Goal: Task Accomplishment & Management: Manage account settings

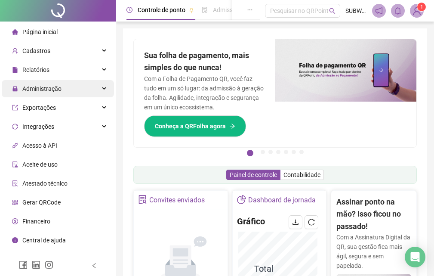
click at [55, 91] on span "Administração" at bounding box center [41, 88] width 39 height 7
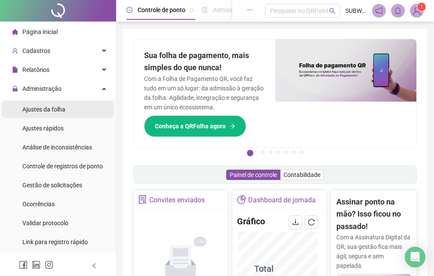
click at [48, 110] on span "Ajustes da folha" at bounding box center [43, 109] width 43 height 7
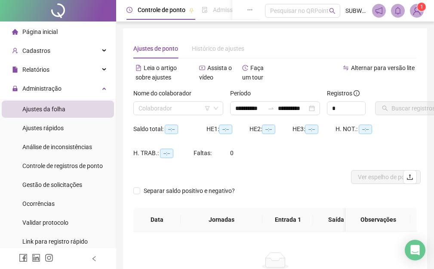
type input "**********"
click at [158, 118] on div "Nome do colaborador Colaborador" at bounding box center [178, 106] width 97 height 34
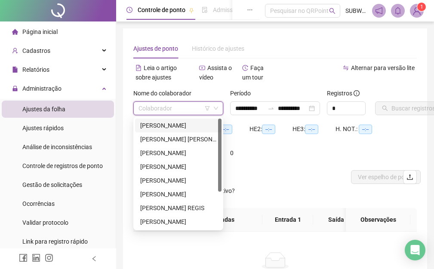
click at [157, 105] on input "search" at bounding box center [175, 108] width 72 height 13
click at [159, 126] on div "[PERSON_NAME]" at bounding box center [178, 125] width 76 height 9
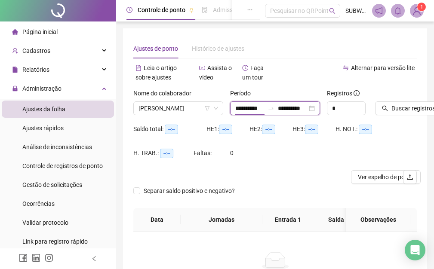
click at [246, 108] on input "**********" at bounding box center [249, 108] width 29 height 9
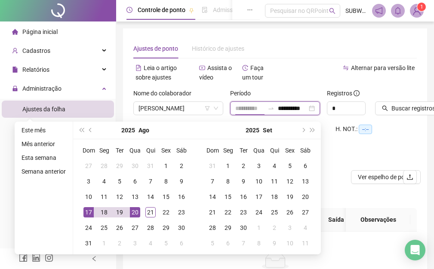
type input "**********"
click at [86, 211] on div "17" at bounding box center [88, 212] width 10 height 10
type input "**********"
click at [151, 210] on div "21" at bounding box center [150, 212] width 10 height 10
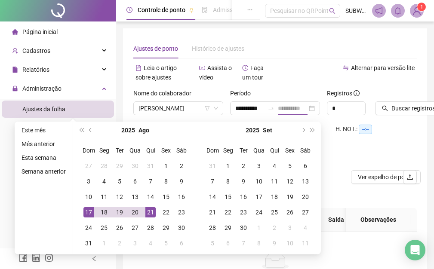
scroll to position [0, 0]
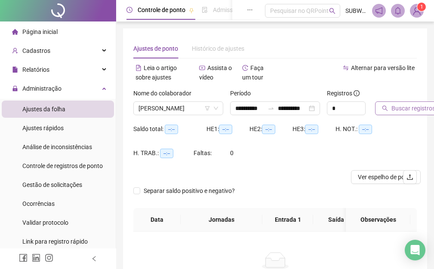
click at [399, 109] on span "Buscar registros" at bounding box center [413, 108] width 44 height 9
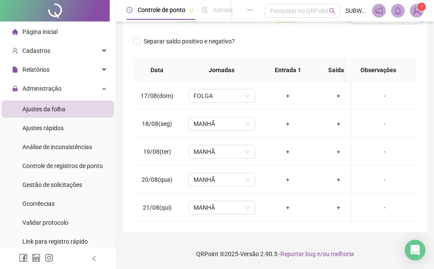
scroll to position [166, 0]
click at [216, 173] on span "MANHÃ" at bounding box center [222, 179] width 56 height 13
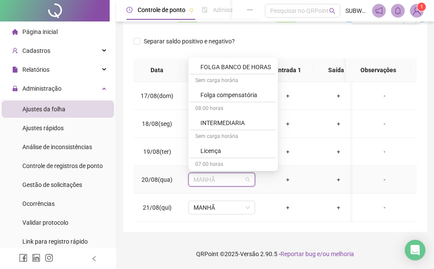
scroll to position [346, 0]
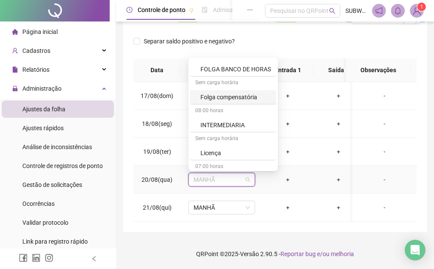
click at [225, 94] on div "Folga compensatória" at bounding box center [235, 96] width 71 height 9
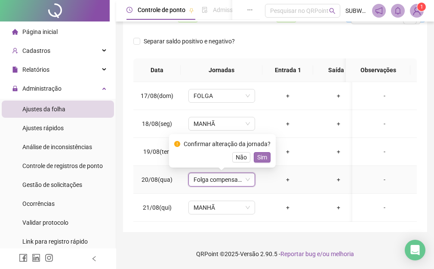
click at [262, 153] on span "Sim" at bounding box center [262, 157] width 10 height 9
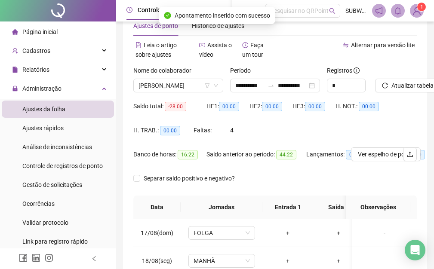
scroll to position [0, 0]
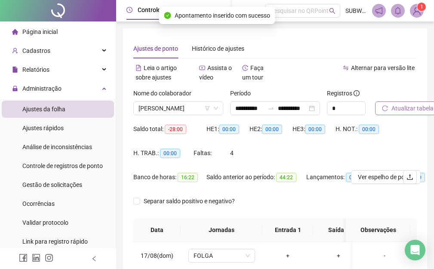
click at [427, 111] on span "Atualizar tabela" at bounding box center [412, 108] width 42 height 9
click at [410, 105] on span "Atualizar tabela" at bounding box center [412, 108] width 42 height 9
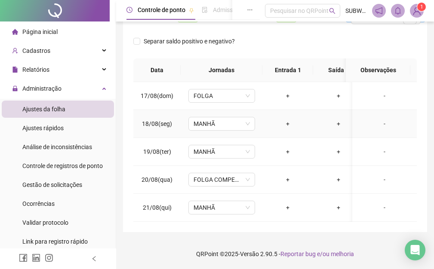
click at [288, 119] on div "+" at bounding box center [287, 123] width 37 height 9
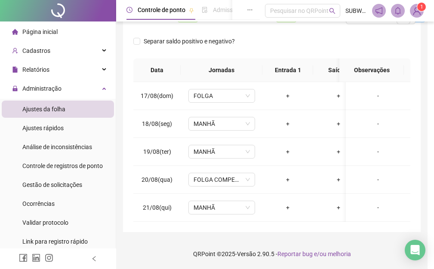
scroll to position [160, 0]
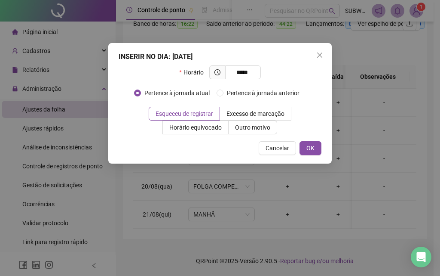
type input "*****"
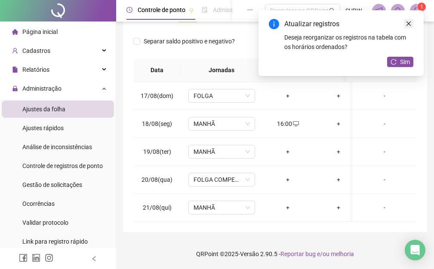
click at [406, 21] on icon "close" at bounding box center [409, 24] width 6 height 6
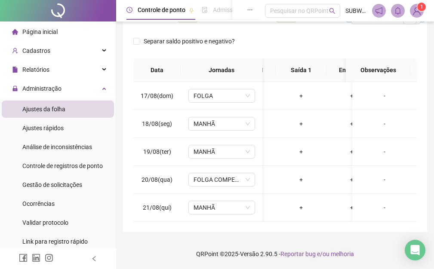
scroll to position [0, 39]
click at [296, 123] on div "+" at bounding box center [299, 123] width 37 height 9
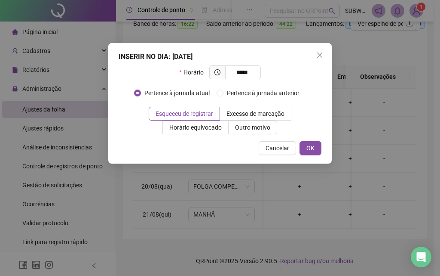
type input "*****"
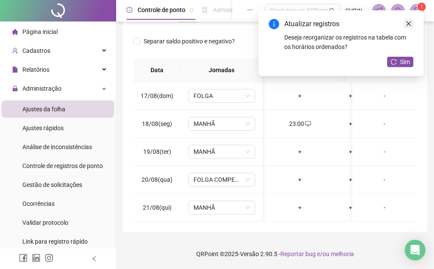
click at [409, 25] on icon "close" at bounding box center [409, 24] width 6 height 6
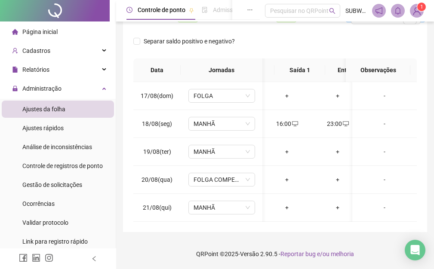
scroll to position [0, 0]
click at [209, 123] on span "MANHÃ" at bounding box center [222, 123] width 56 height 13
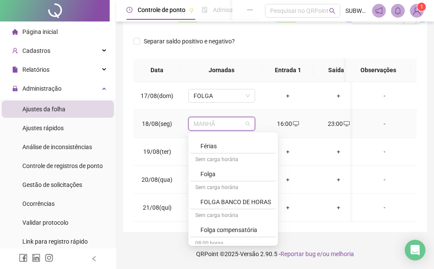
scroll to position [421, 0]
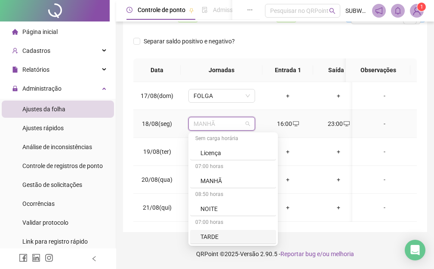
click at [245, 219] on div "07:00 horas" at bounding box center [233, 223] width 86 height 14
click at [227, 232] on div "TARDE" at bounding box center [235, 236] width 71 height 9
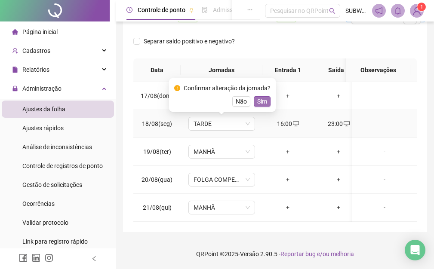
click at [263, 97] on span "Sim" at bounding box center [262, 101] width 10 height 9
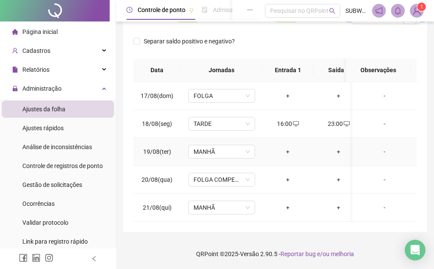
click at [283, 147] on div "+" at bounding box center [287, 151] width 37 height 9
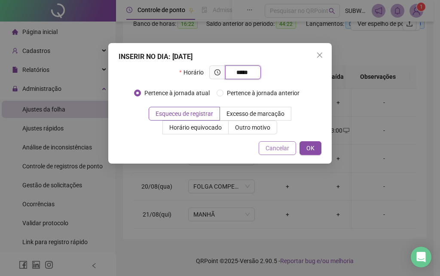
type input "*****"
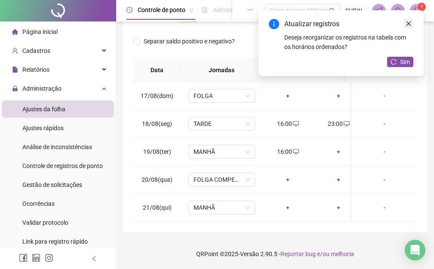
click at [409, 23] on icon "close" at bounding box center [409, 24] width 6 height 6
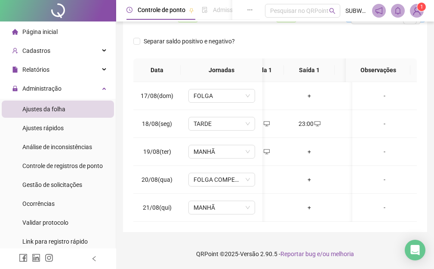
scroll to position [0, 31]
click at [307, 151] on div "+" at bounding box center [307, 151] width 37 height 9
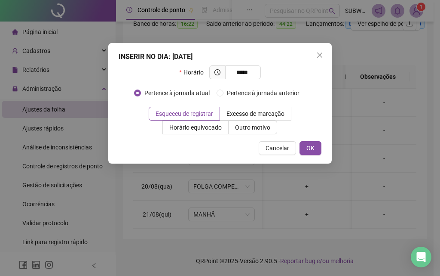
type input "*****"
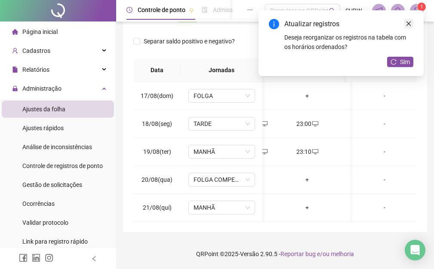
click at [406, 27] on link "Close" at bounding box center [408, 23] width 9 height 9
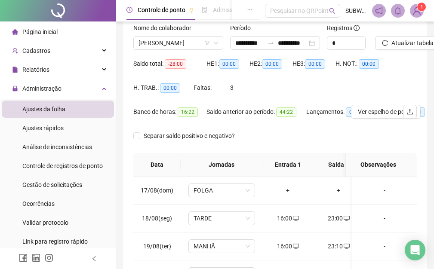
scroll to position [0, 0]
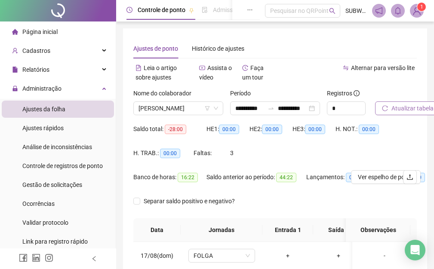
click at [421, 104] on span "Atualizar tabela" at bounding box center [412, 108] width 42 height 9
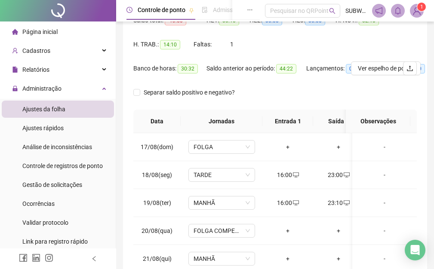
scroll to position [166, 0]
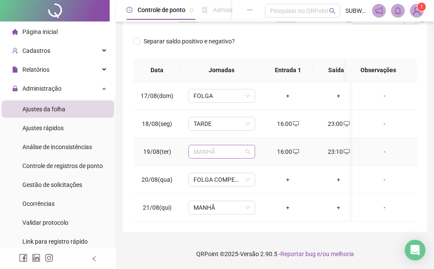
click at [225, 145] on span "MANHÃ" at bounding box center [222, 151] width 56 height 13
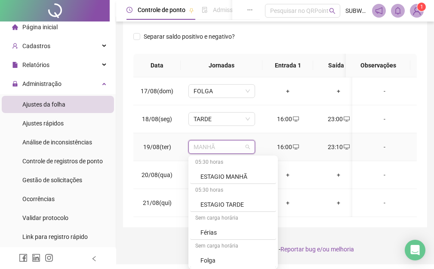
scroll to position [421, 0]
click at [243, 261] on div "TARDE" at bounding box center [235, 260] width 71 height 9
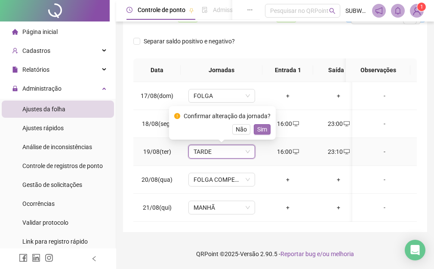
click at [263, 125] on span "Sim" at bounding box center [262, 129] width 10 height 9
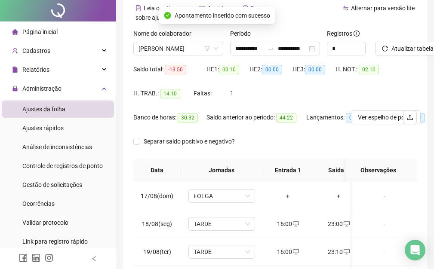
scroll to position [0, 0]
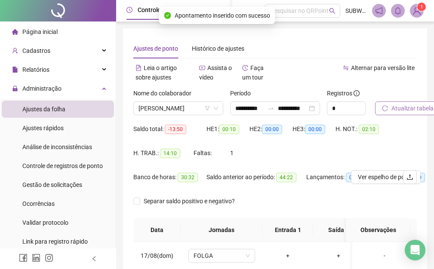
click at [415, 104] on span "Atualizar tabela" at bounding box center [412, 108] width 42 height 9
click at [401, 115] on button "Atualizar tabela" at bounding box center [407, 109] width 65 height 14
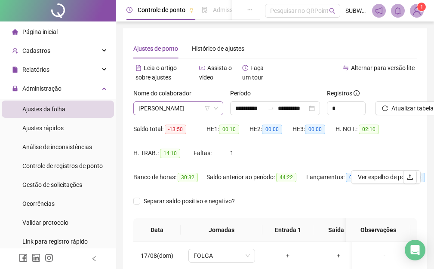
click at [195, 110] on span "[PERSON_NAME]" at bounding box center [179, 108] width 80 height 13
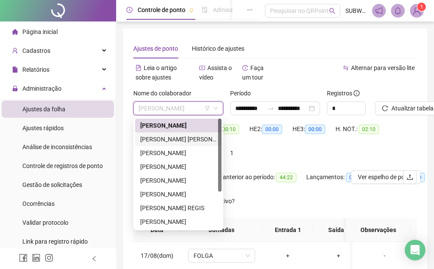
drag, startPoint x: 171, startPoint y: 136, endPoint x: 164, endPoint y: 132, distance: 8.1
click at [168, 135] on div "[PERSON_NAME] [PERSON_NAME]" at bounding box center [178, 139] width 76 height 9
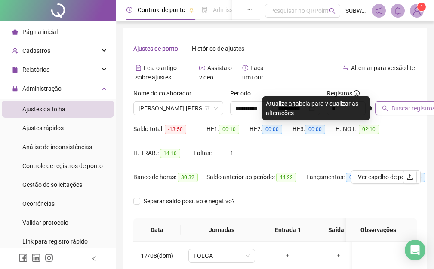
click at [412, 105] on span "Buscar registros" at bounding box center [413, 108] width 44 height 9
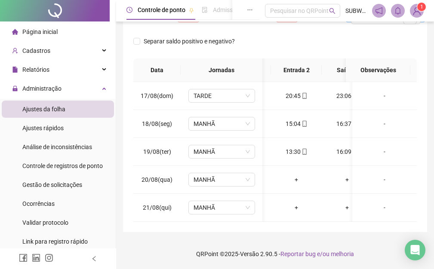
scroll to position [0, 107]
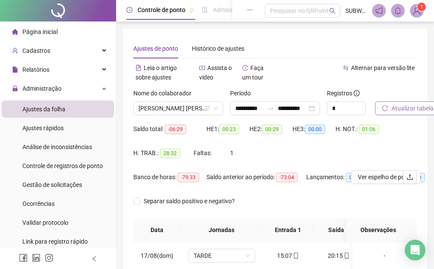
click at [402, 110] on span "Atualizar tabela" at bounding box center [412, 108] width 42 height 9
click at [165, 108] on span "[PERSON_NAME] [PERSON_NAME]" at bounding box center [179, 108] width 80 height 13
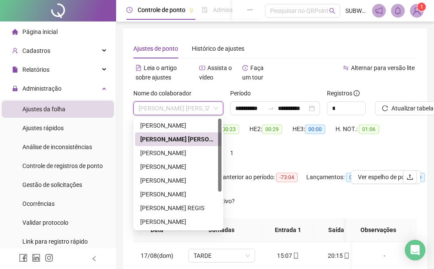
click at [184, 146] on div "[PERSON_NAME] [PERSON_NAME]" at bounding box center [178, 139] width 86 height 14
click at [152, 107] on span "[PERSON_NAME] [PERSON_NAME]" at bounding box center [179, 108] width 80 height 13
click at [172, 152] on div "[PERSON_NAME]" at bounding box center [178, 152] width 76 height 9
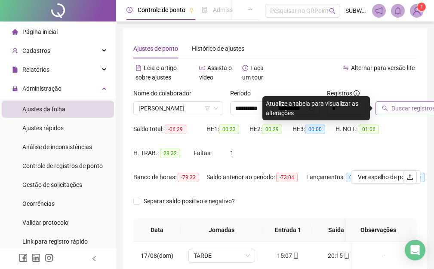
click at [400, 111] on span "Buscar registros" at bounding box center [413, 108] width 44 height 9
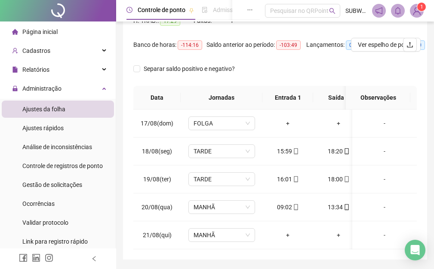
scroll to position [40, 0]
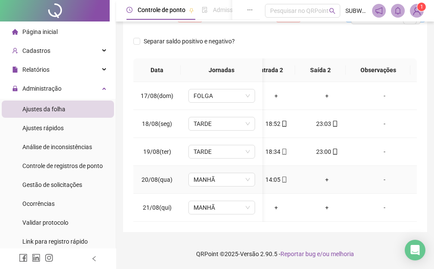
click at [322, 175] on div "+" at bounding box center [326, 179] width 37 height 9
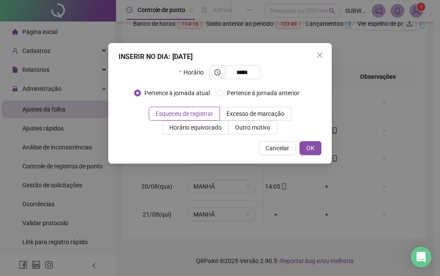
type input "*****"
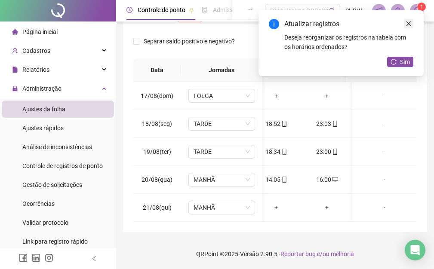
click at [410, 21] on icon "close" at bounding box center [409, 24] width 6 height 6
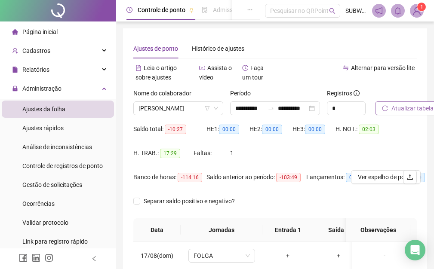
click at [422, 104] on span "Atualizar tabela" at bounding box center [412, 108] width 42 height 9
click at [161, 111] on span "[PERSON_NAME]" at bounding box center [179, 108] width 80 height 13
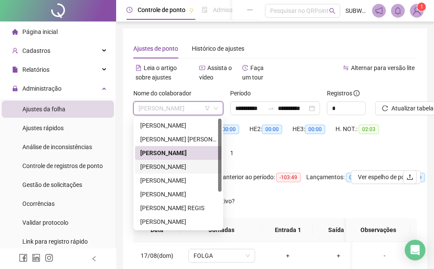
click at [151, 159] on div "[PERSON_NAME]" at bounding box center [178, 153] width 86 height 14
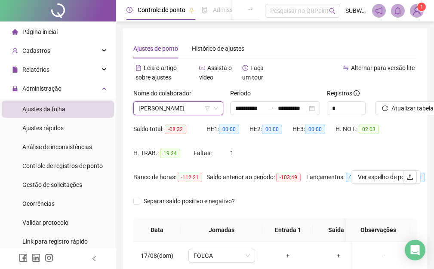
click at [175, 109] on span "[PERSON_NAME]" at bounding box center [179, 108] width 80 height 13
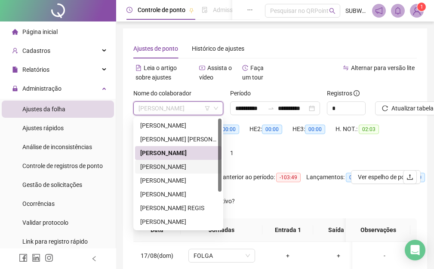
click at [167, 166] on div "[PERSON_NAME]" at bounding box center [178, 166] width 76 height 9
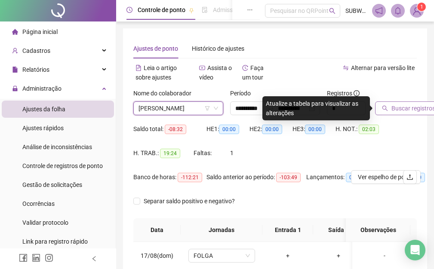
click at [412, 106] on span "Buscar registros" at bounding box center [413, 108] width 44 height 9
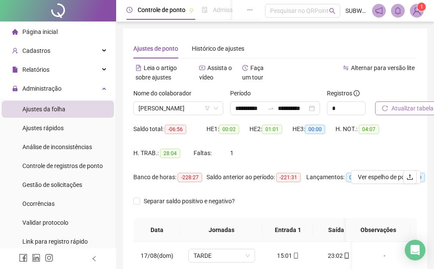
click at [409, 108] on span "Atualizar tabela" at bounding box center [412, 108] width 42 height 9
click at [168, 111] on span "[PERSON_NAME]" at bounding box center [179, 108] width 80 height 13
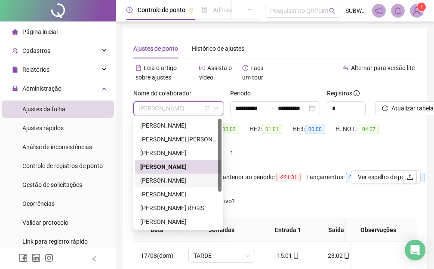
click at [157, 183] on div "[PERSON_NAME]" at bounding box center [178, 180] width 76 height 9
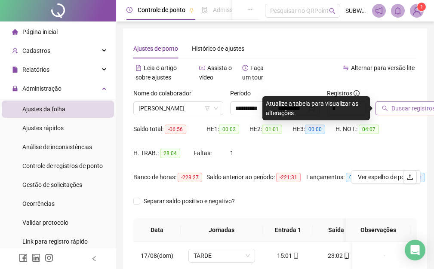
click at [412, 105] on span "Buscar registros" at bounding box center [413, 108] width 44 height 9
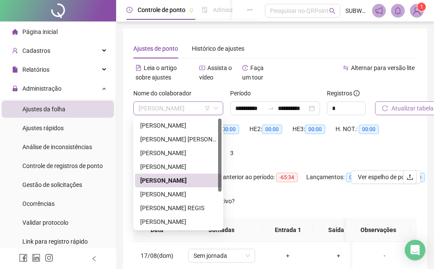
click at [183, 102] on div "[PERSON_NAME]" at bounding box center [178, 109] width 90 height 14
click at [155, 194] on div "[PERSON_NAME]" at bounding box center [178, 194] width 76 height 9
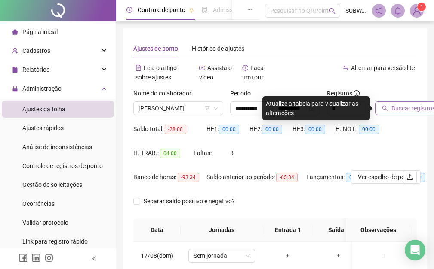
click at [395, 108] on span "Buscar registros" at bounding box center [413, 108] width 44 height 9
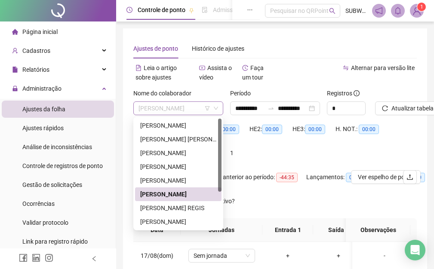
click at [157, 102] on div "[PERSON_NAME]" at bounding box center [178, 109] width 90 height 14
click at [167, 212] on div "[PERSON_NAME] REGIS" at bounding box center [178, 207] width 76 height 9
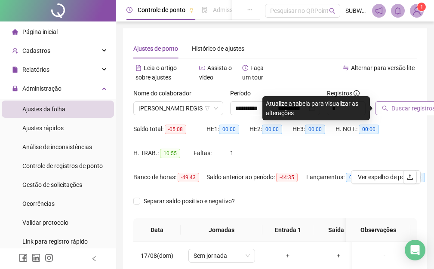
click at [387, 107] on icon "search" at bounding box center [385, 108] width 6 height 6
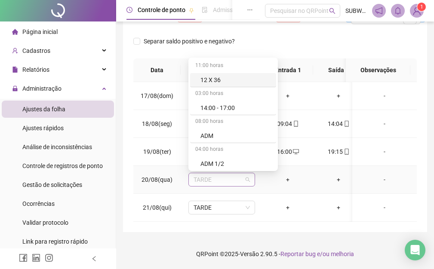
click at [203, 175] on span "TARDE" at bounding box center [222, 179] width 56 height 13
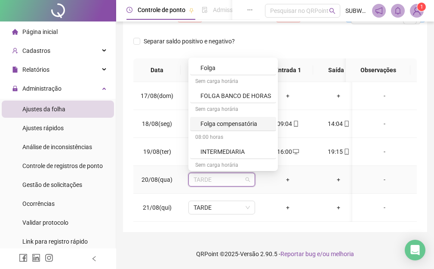
click at [224, 127] on div "Folga compensatória" at bounding box center [235, 123] width 71 height 9
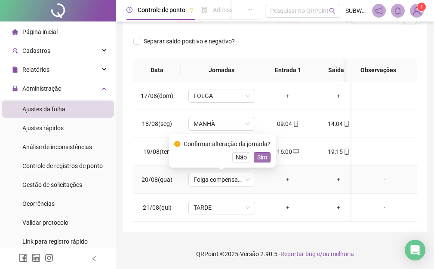
click at [261, 156] on span "Sim" at bounding box center [262, 157] width 10 height 9
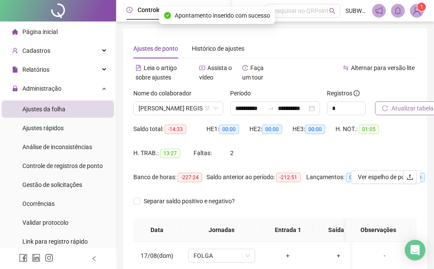
click at [407, 105] on span "Atualizar tabela" at bounding box center [412, 108] width 42 height 9
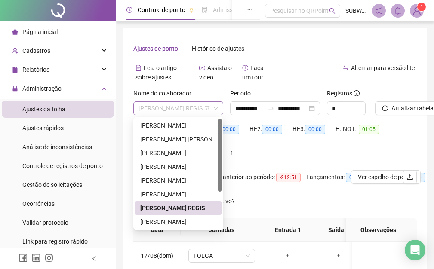
click at [158, 108] on span "[PERSON_NAME] REGIS" at bounding box center [179, 108] width 80 height 13
click at [168, 218] on div "[PERSON_NAME]" at bounding box center [178, 221] width 76 height 9
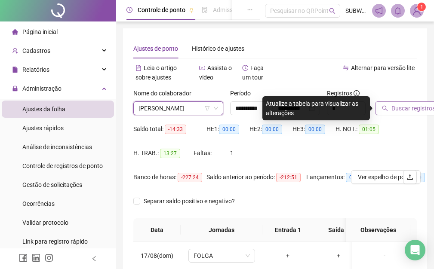
click at [415, 110] on span "Buscar registros" at bounding box center [413, 108] width 44 height 9
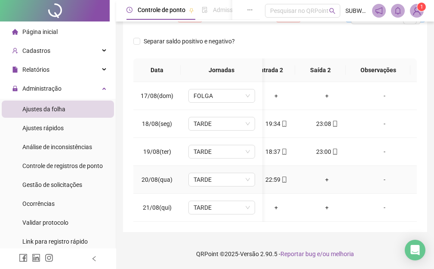
click at [319, 175] on div "+" at bounding box center [326, 179] width 37 height 9
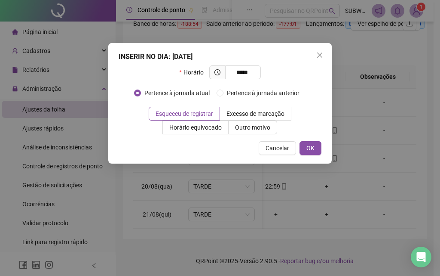
type input "*****"
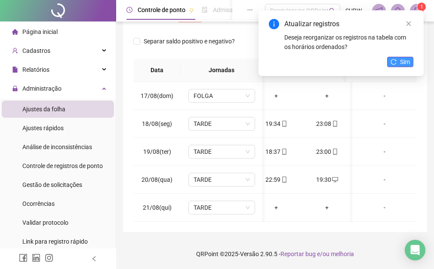
click at [403, 59] on span "Sim" at bounding box center [405, 61] width 10 height 9
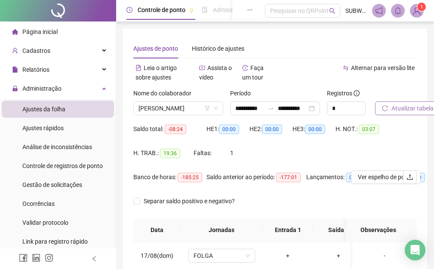
click at [407, 108] on span "Atualizar tabela" at bounding box center [412, 108] width 42 height 9
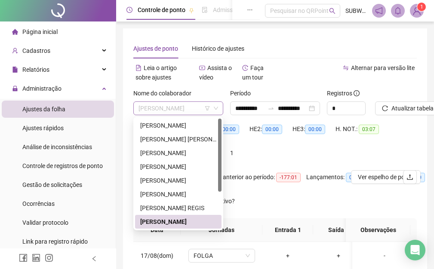
click at [169, 111] on span "[PERSON_NAME]" at bounding box center [179, 108] width 80 height 13
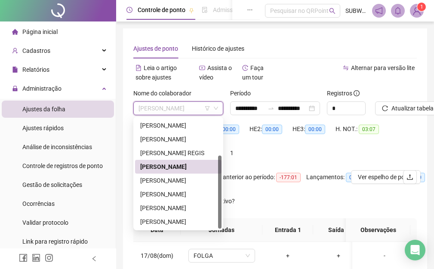
drag, startPoint x: 221, startPoint y: 139, endPoint x: 175, endPoint y: 187, distance: 66.0
click at [222, 223] on div "283536 278715 221328 [PERSON_NAME] [PERSON_NAME] [PERSON_NAME]" at bounding box center [178, 174] width 90 height 114
click at [170, 183] on div "[PERSON_NAME]" at bounding box center [178, 180] width 76 height 9
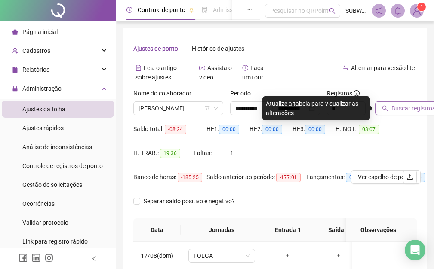
click at [402, 111] on span "Buscar registros" at bounding box center [413, 108] width 44 height 9
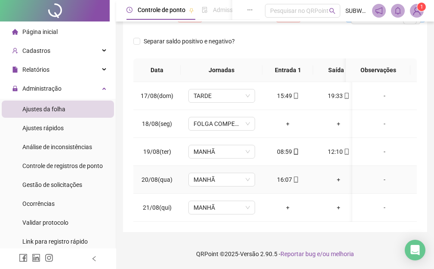
click at [336, 175] on div "+" at bounding box center [338, 179] width 37 height 9
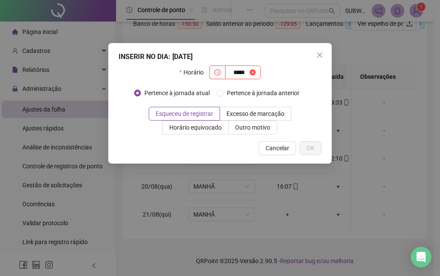
type input "*****"
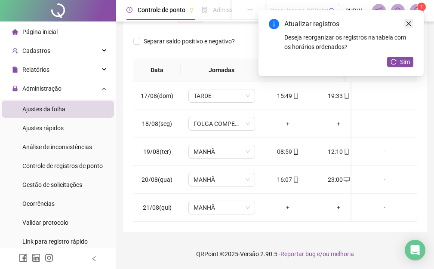
click at [409, 27] on link "Close" at bounding box center [408, 23] width 9 height 9
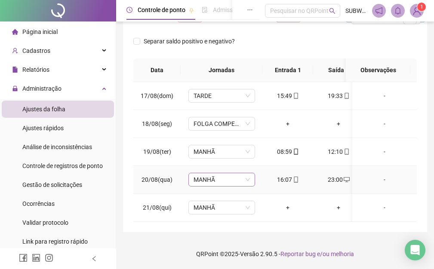
click at [226, 179] on span "MANHÃ" at bounding box center [222, 179] width 56 height 13
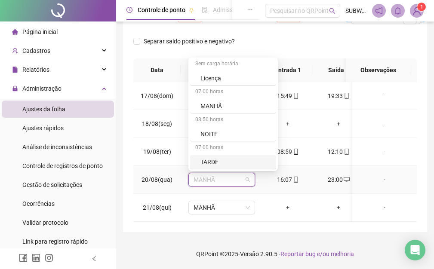
click at [220, 163] on div "TARDE" at bounding box center [235, 161] width 71 height 9
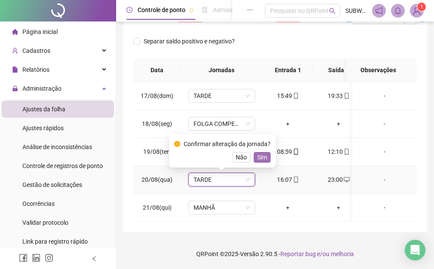
click at [266, 157] on button "Sim" at bounding box center [262, 157] width 17 height 10
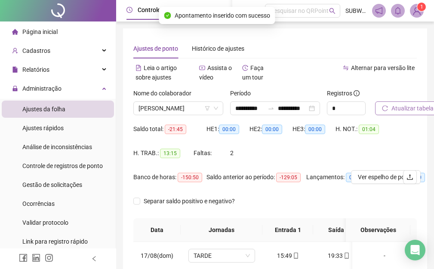
click at [399, 111] on span "Atualizar tabela" at bounding box center [412, 108] width 42 height 9
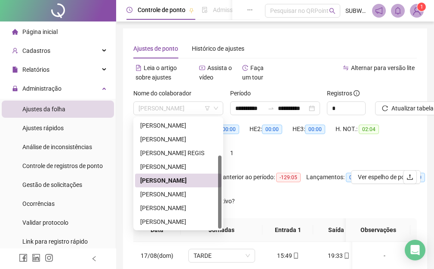
drag, startPoint x: 182, startPoint y: 113, endPoint x: 182, endPoint y: 134, distance: 21.1
click at [182, 113] on span "[PERSON_NAME]" at bounding box center [179, 108] width 80 height 13
click at [174, 197] on div "[PERSON_NAME]" at bounding box center [178, 194] width 76 height 9
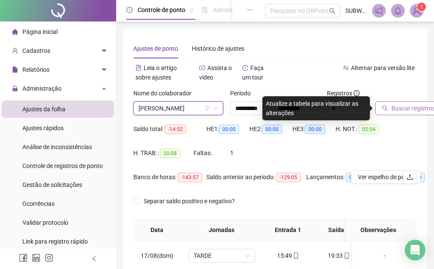
click at [403, 106] on span "Buscar registros" at bounding box center [413, 108] width 44 height 9
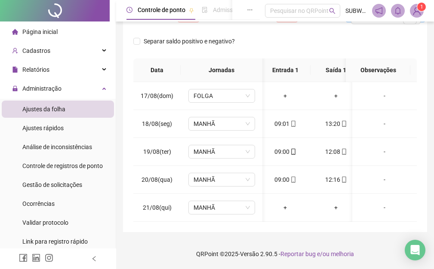
scroll to position [0, 12]
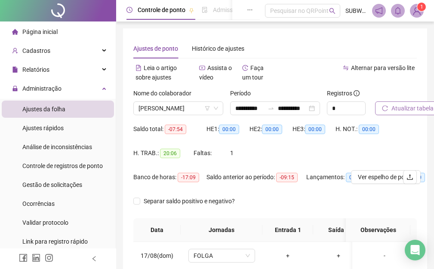
click at [416, 107] on span "Atualizar tabela" at bounding box center [412, 108] width 42 height 9
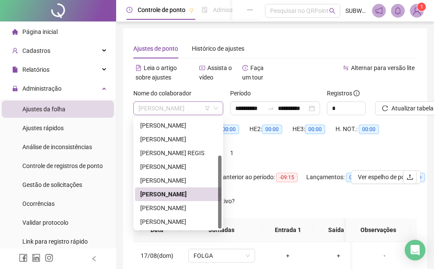
click at [177, 108] on span "[PERSON_NAME]" at bounding box center [179, 108] width 80 height 13
click at [173, 209] on div "[PERSON_NAME]" at bounding box center [178, 207] width 76 height 9
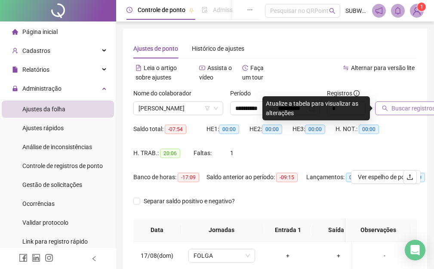
click at [393, 107] on span "Buscar registros" at bounding box center [413, 108] width 44 height 9
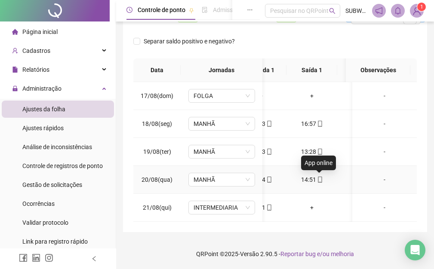
click at [319, 177] on icon "mobile" at bounding box center [320, 180] width 6 height 6
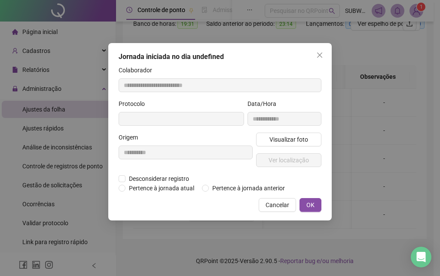
type input "**********"
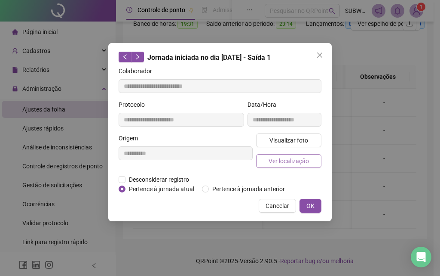
click at [279, 157] on span "Ver localização" at bounding box center [289, 160] width 40 height 9
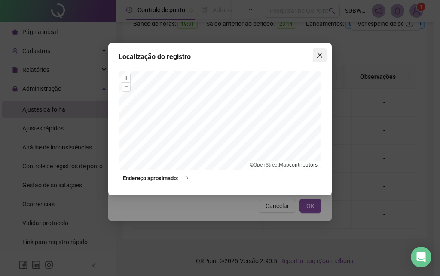
click at [322, 56] on icon "close" at bounding box center [320, 55] width 7 height 7
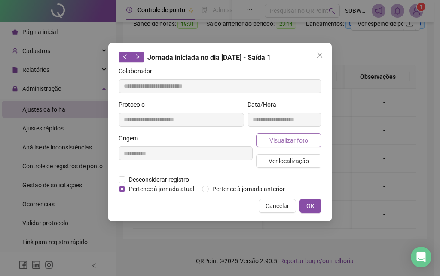
click at [294, 145] on button "Visualizar foto" at bounding box center [288, 140] width 65 height 14
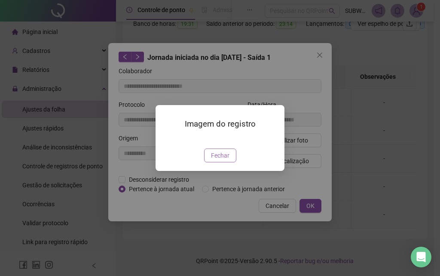
click at [226, 160] on span "Fechar" at bounding box center [220, 155] width 18 height 9
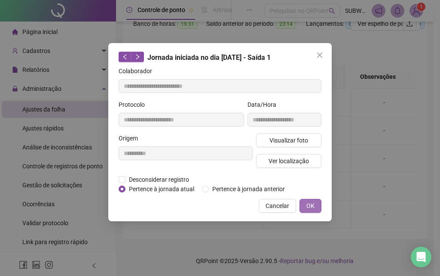
click at [309, 202] on span "OK" at bounding box center [311, 205] width 8 height 9
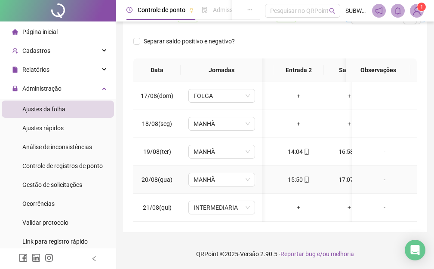
click at [307, 179] on icon "mobile" at bounding box center [307, 180] width 6 height 6
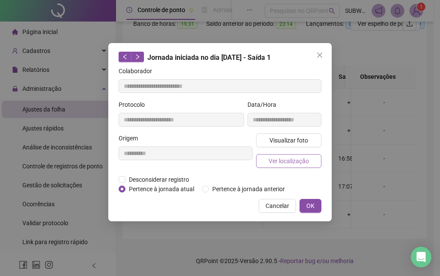
click at [275, 163] on span "Ver localização" at bounding box center [289, 160] width 40 height 9
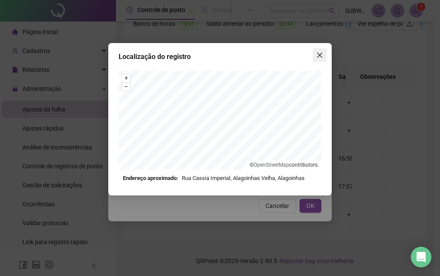
click at [318, 58] on button "Close" at bounding box center [320, 55] width 14 height 14
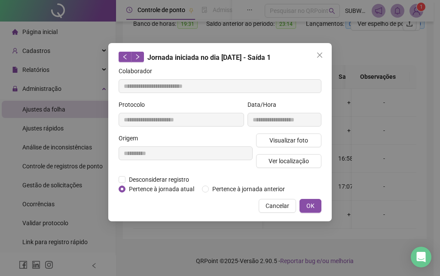
type input "**********"
click at [287, 140] on span "Visualizar foto" at bounding box center [289, 139] width 39 height 9
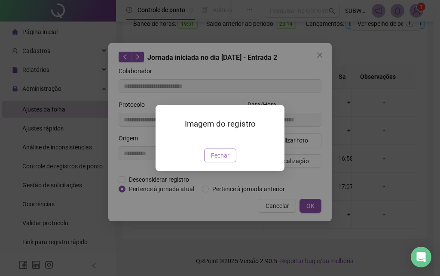
click at [225, 160] on span "Fechar" at bounding box center [220, 155] width 18 height 9
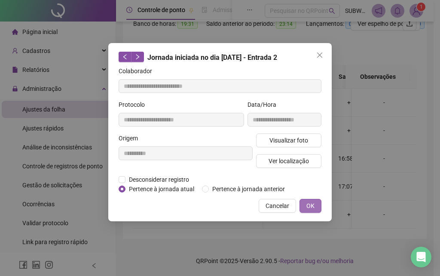
click at [306, 207] on button "OK" at bounding box center [311, 206] width 22 height 14
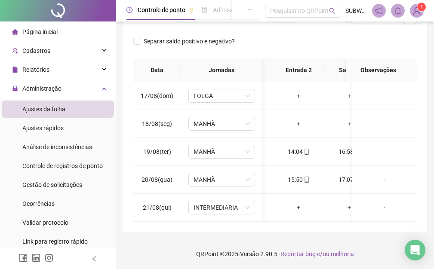
click at [240, 230] on div "**********" at bounding box center [275, 50] width 304 height 364
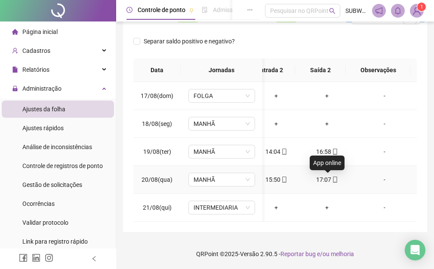
click at [333, 179] on icon "mobile" at bounding box center [335, 180] width 4 height 6
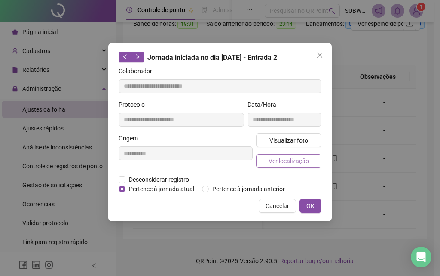
type input "**********"
click at [290, 155] on button "Ver localização" at bounding box center [288, 161] width 65 height 14
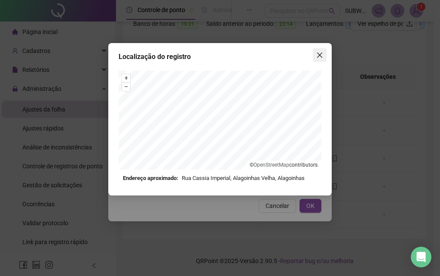
click at [317, 53] on icon "close" at bounding box center [320, 55] width 7 height 7
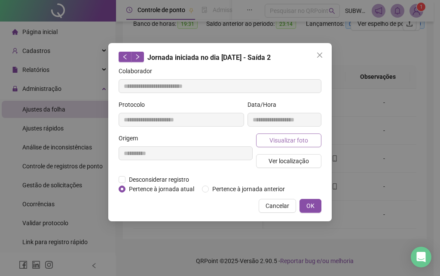
click at [278, 141] on span "Visualizar foto" at bounding box center [289, 139] width 39 height 9
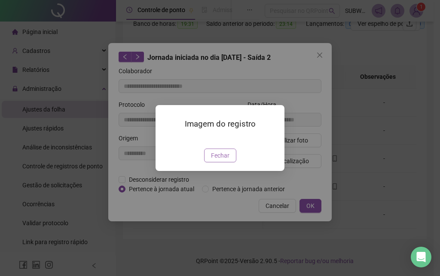
click at [225, 160] on span "Fechar" at bounding box center [220, 155] width 18 height 9
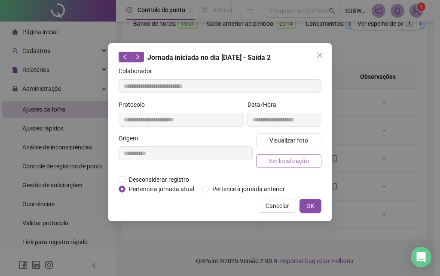
click at [267, 163] on button "Ver localização" at bounding box center [288, 161] width 65 height 14
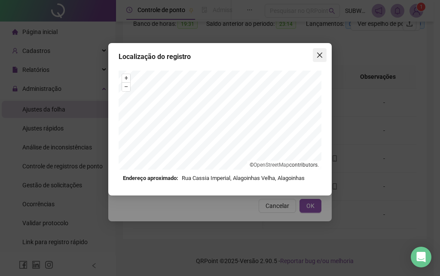
click at [321, 60] on button "Close" at bounding box center [320, 55] width 14 height 14
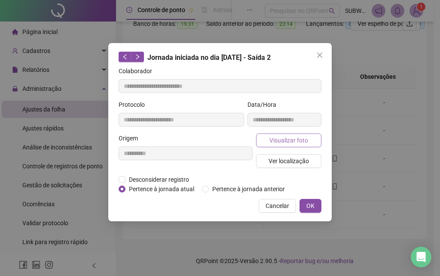
click at [295, 145] on button "Visualizar foto" at bounding box center [288, 140] width 65 height 14
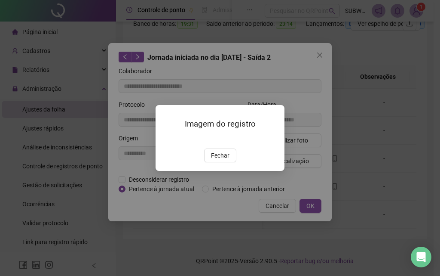
drag, startPoint x: 212, startPoint y: 205, endPoint x: 292, endPoint y: 216, distance: 81.1
click at [228, 162] on button "Fechar" at bounding box center [220, 155] width 32 height 14
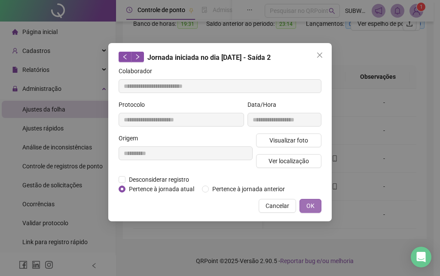
click at [305, 204] on button "OK" at bounding box center [311, 206] width 22 height 14
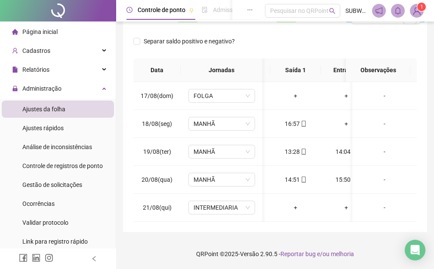
scroll to position [0, 0]
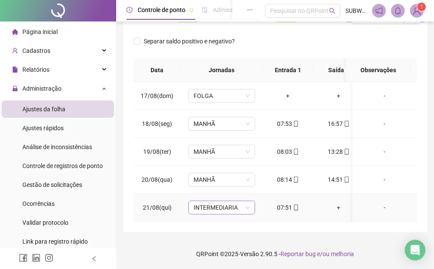
click at [201, 207] on span "INTERMEDIARIA" at bounding box center [222, 207] width 56 height 13
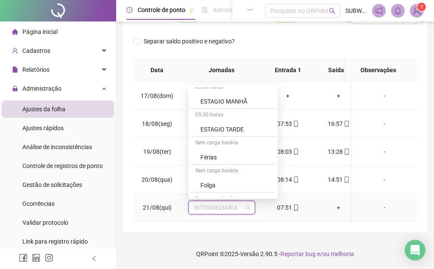
scroll to position [421, 0]
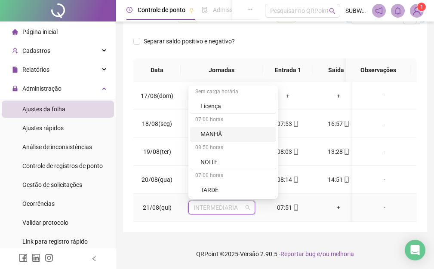
click at [231, 134] on div "MANHÃ" at bounding box center [235, 133] width 71 height 9
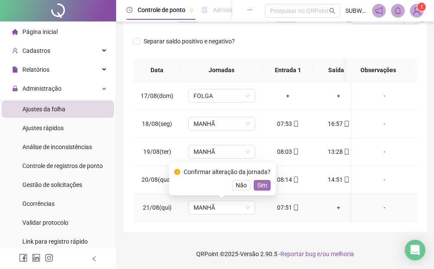
click at [264, 186] on span "Sim" at bounding box center [262, 185] width 10 height 9
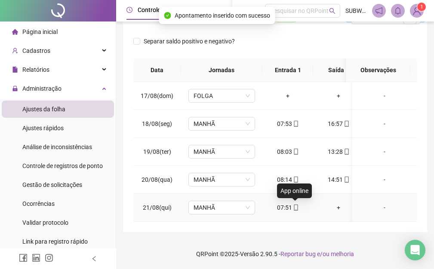
click at [294, 206] on icon "mobile" at bounding box center [296, 208] width 6 height 6
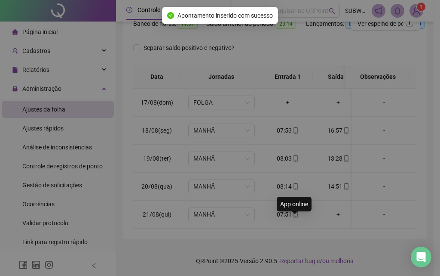
type input "**********"
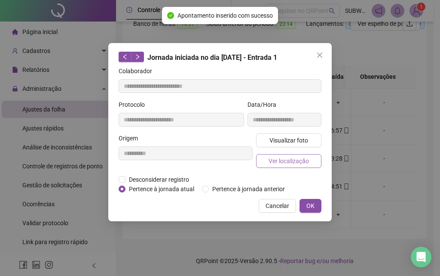
click at [288, 160] on span "Ver localização" at bounding box center [289, 160] width 40 height 9
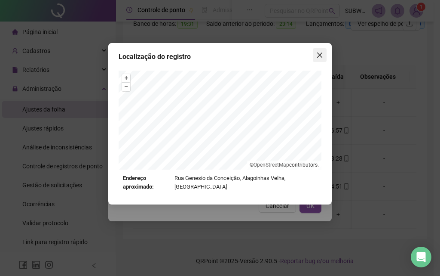
click at [321, 62] on button "Close" at bounding box center [320, 55] width 14 height 14
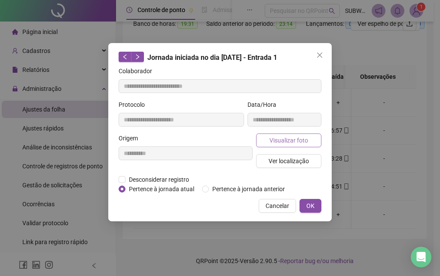
click at [284, 138] on span "Visualizar foto" at bounding box center [289, 139] width 39 height 9
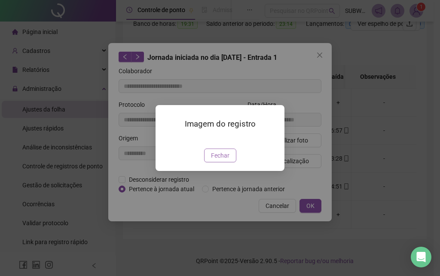
click at [219, 160] on span "Fechar" at bounding box center [220, 155] width 18 height 9
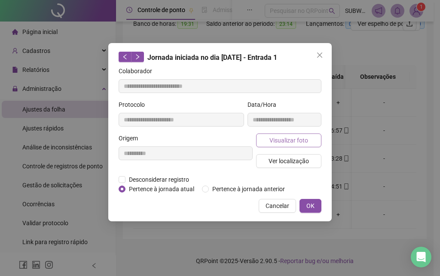
click at [301, 136] on span "Visualizar foto" at bounding box center [289, 139] width 39 height 9
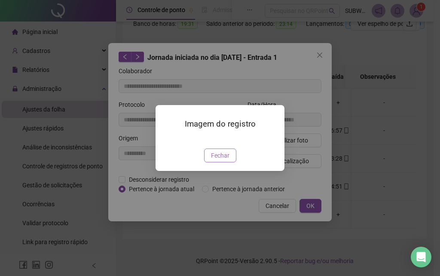
click at [210, 162] on button "Fechar" at bounding box center [220, 155] width 32 height 14
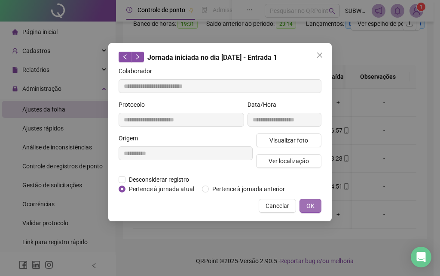
click at [307, 209] on span "OK" at bounding box center [311, 205] width 8 height 9
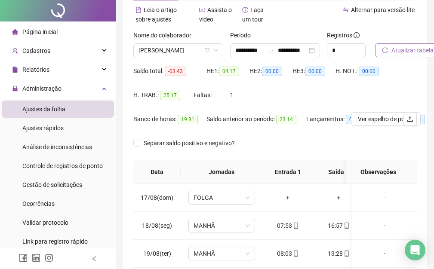
scroll to position [0, 0]
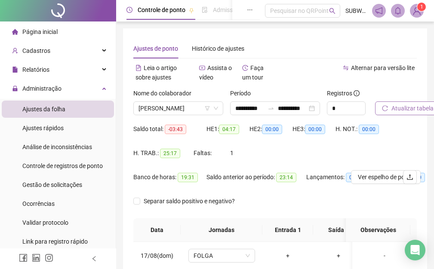
click at [418, 109] on span "Atualizar tabela" at bounding box center [412, 108] width 42 height 9
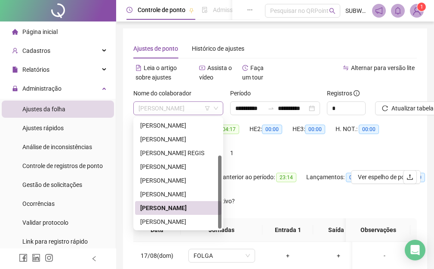
click at [149, 104] on span "[PERSON_NAME]" at bounding box center [179, 108] width 80 height 13
click at [173, 223] on div "[PERSON_NAME]" at bounding box center [178, 221] width 76 height 9
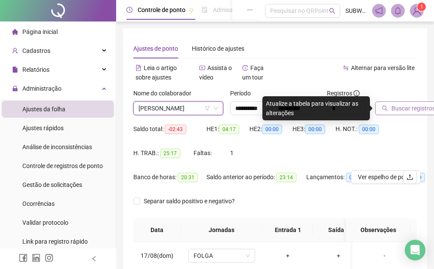
click at [401, 111] on span "Buscar registros" at bounding box center [413, 108] width 44 height 9
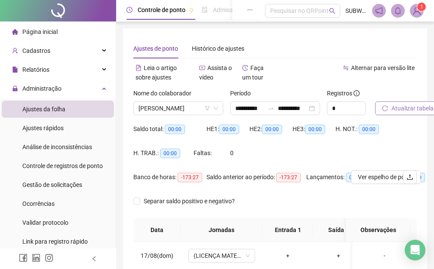
click at [396, 105] on span "Atualizar tabela" at bounding box center [412, 108] width 42 height 9
